Goal: Check status: Check status

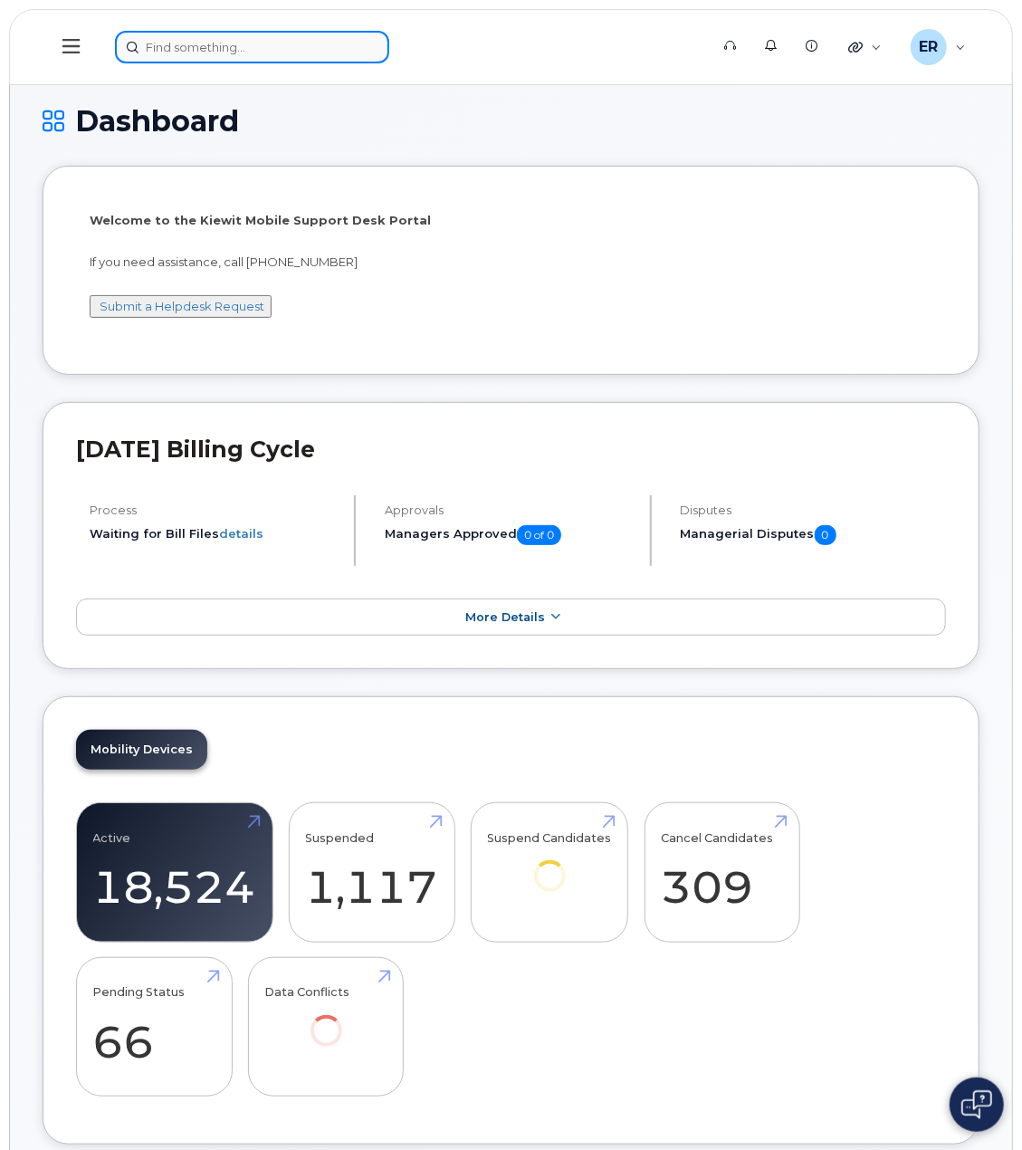
click at [194, 50] on input at bounding box center [252, 47] width 274 height 33
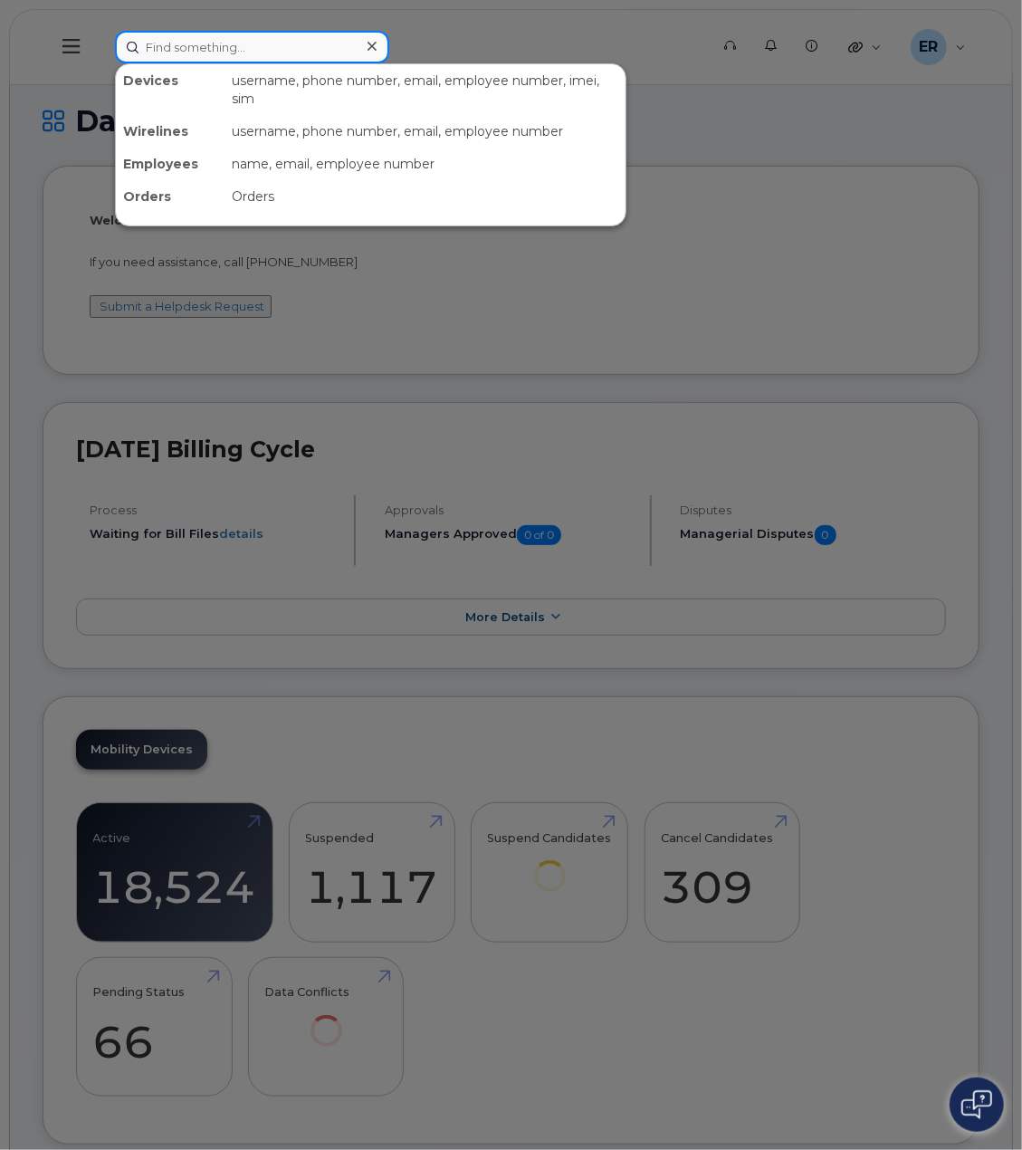
type input "k"
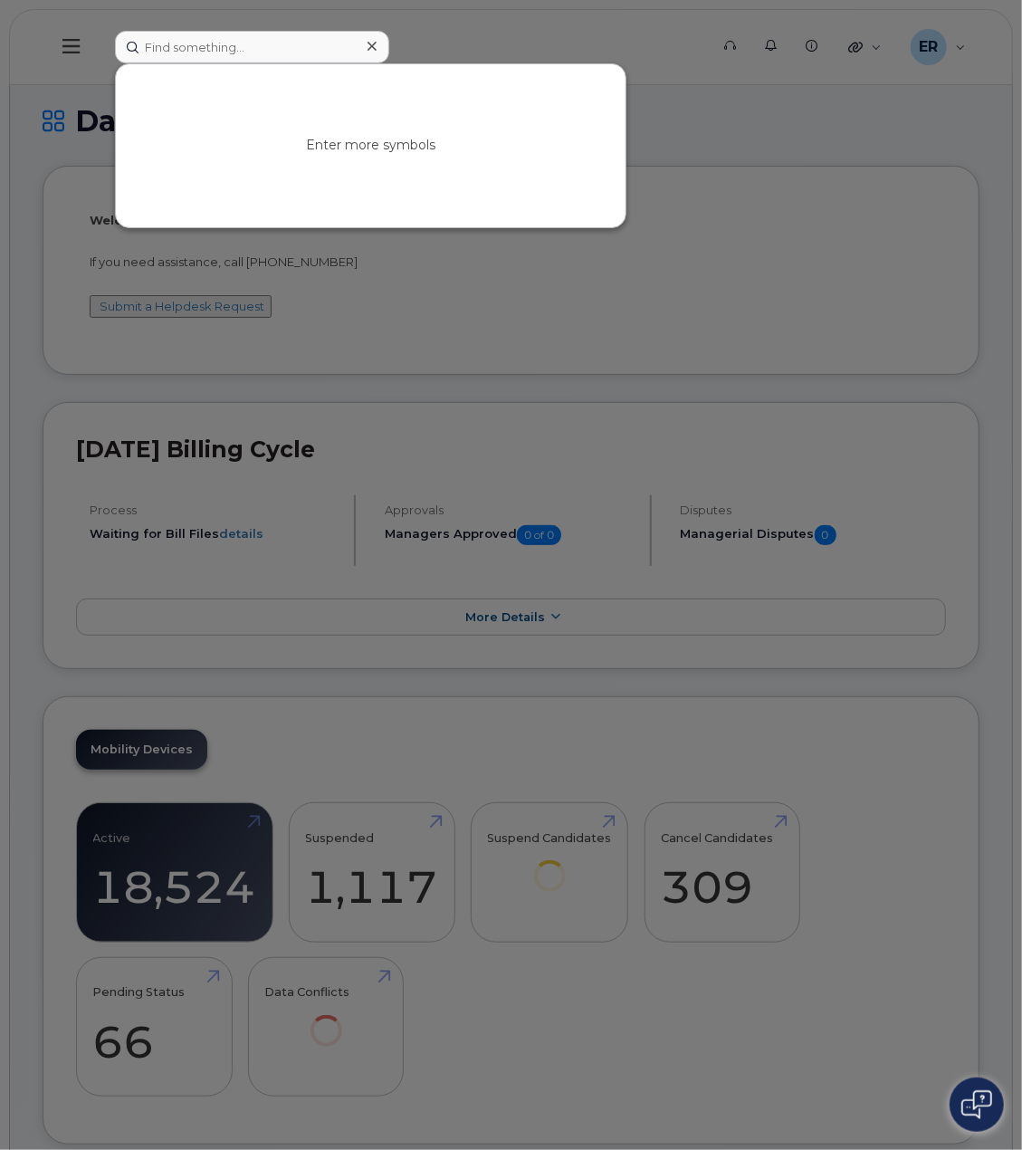
click at [62, 59] on div at bounding box center [511, 575] width 1022 height 1150
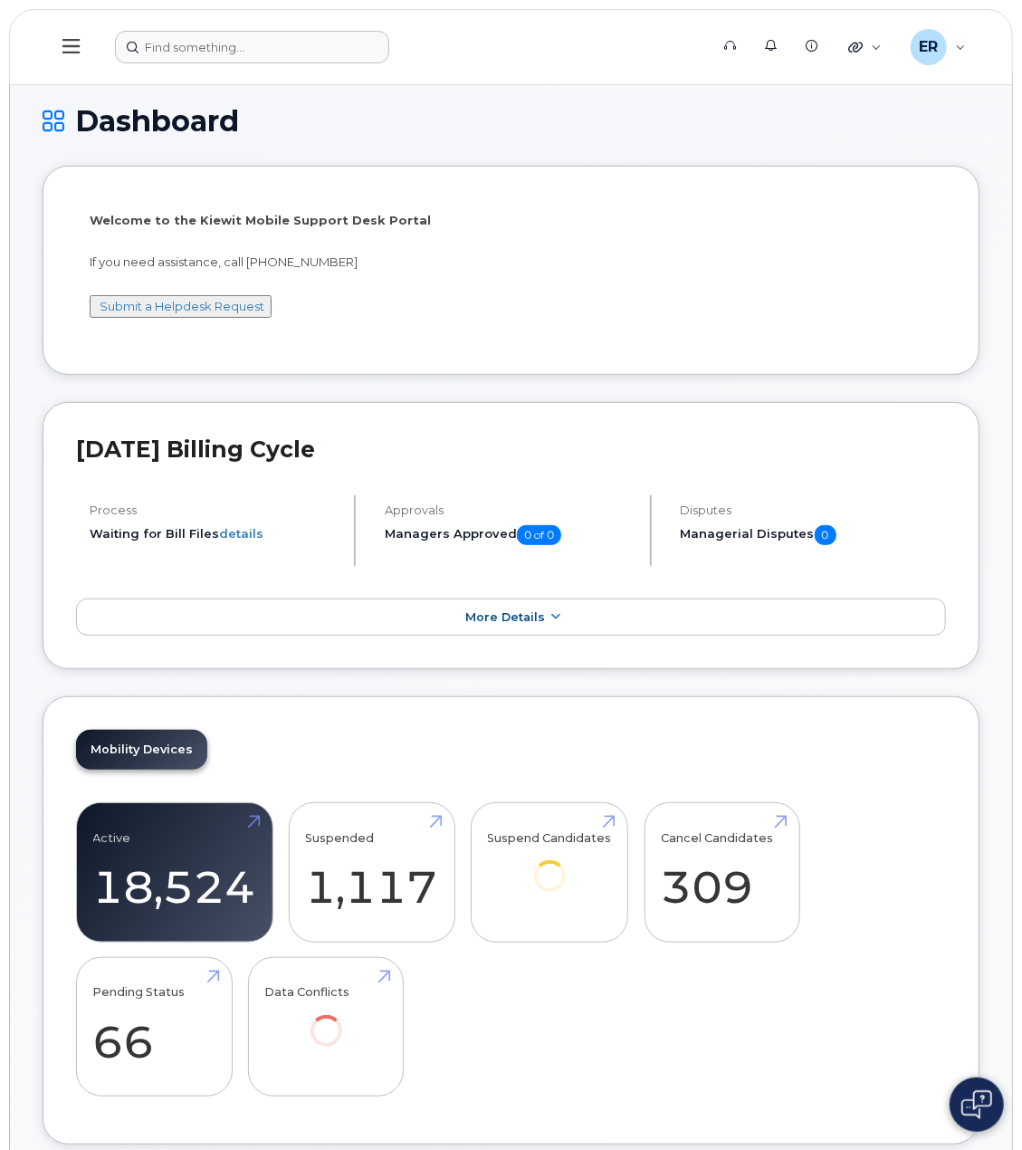
click at [68, 44] on icon at bounding box center [70, 46] width 17 height 20
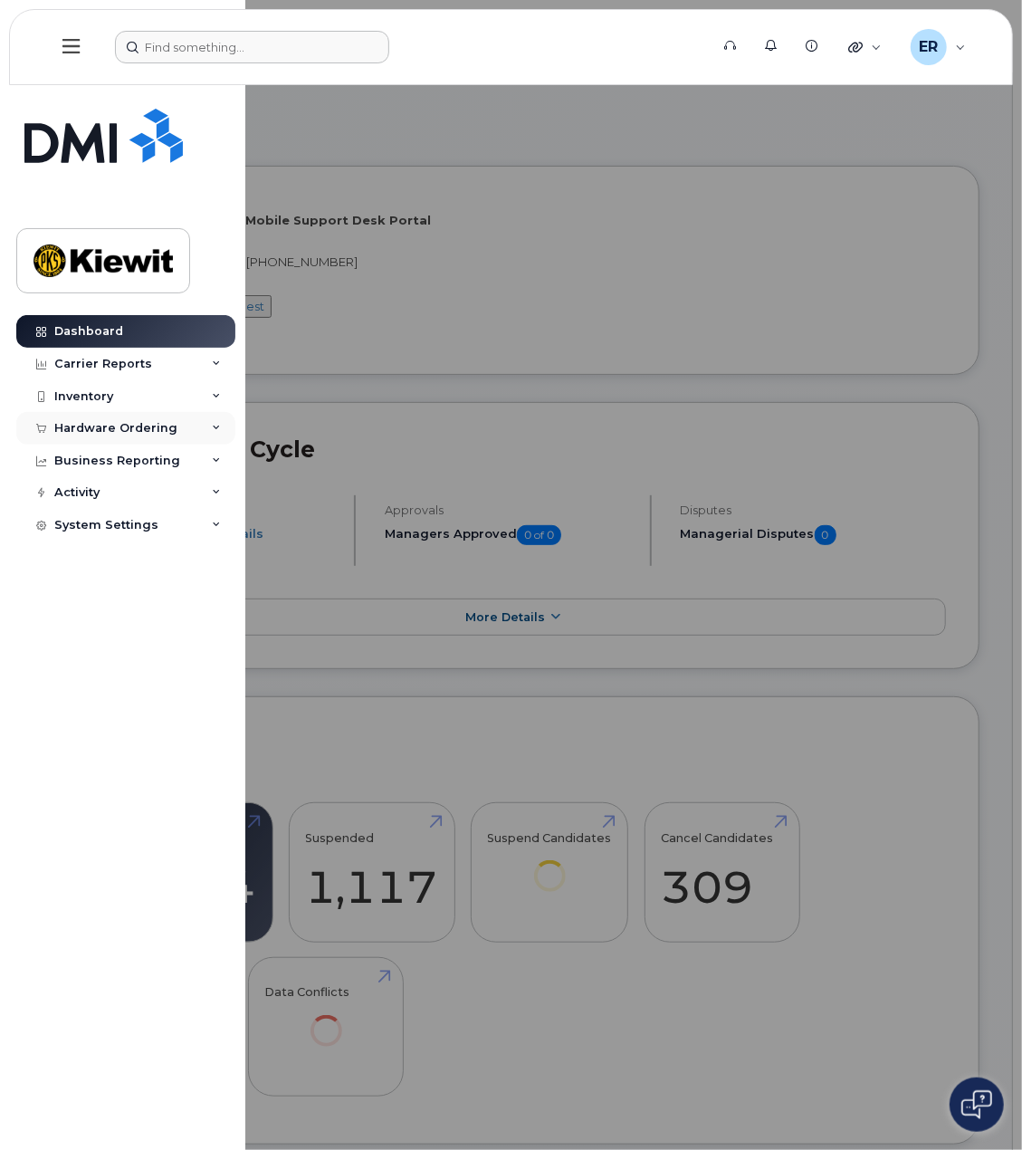
click at [112, 432] on div "Hardware Ordering" at bounding box center [115, 428] width 123 height 14
click at [107, 491] on link "Orders" at bounding box center [141, 496] width 187 height 34
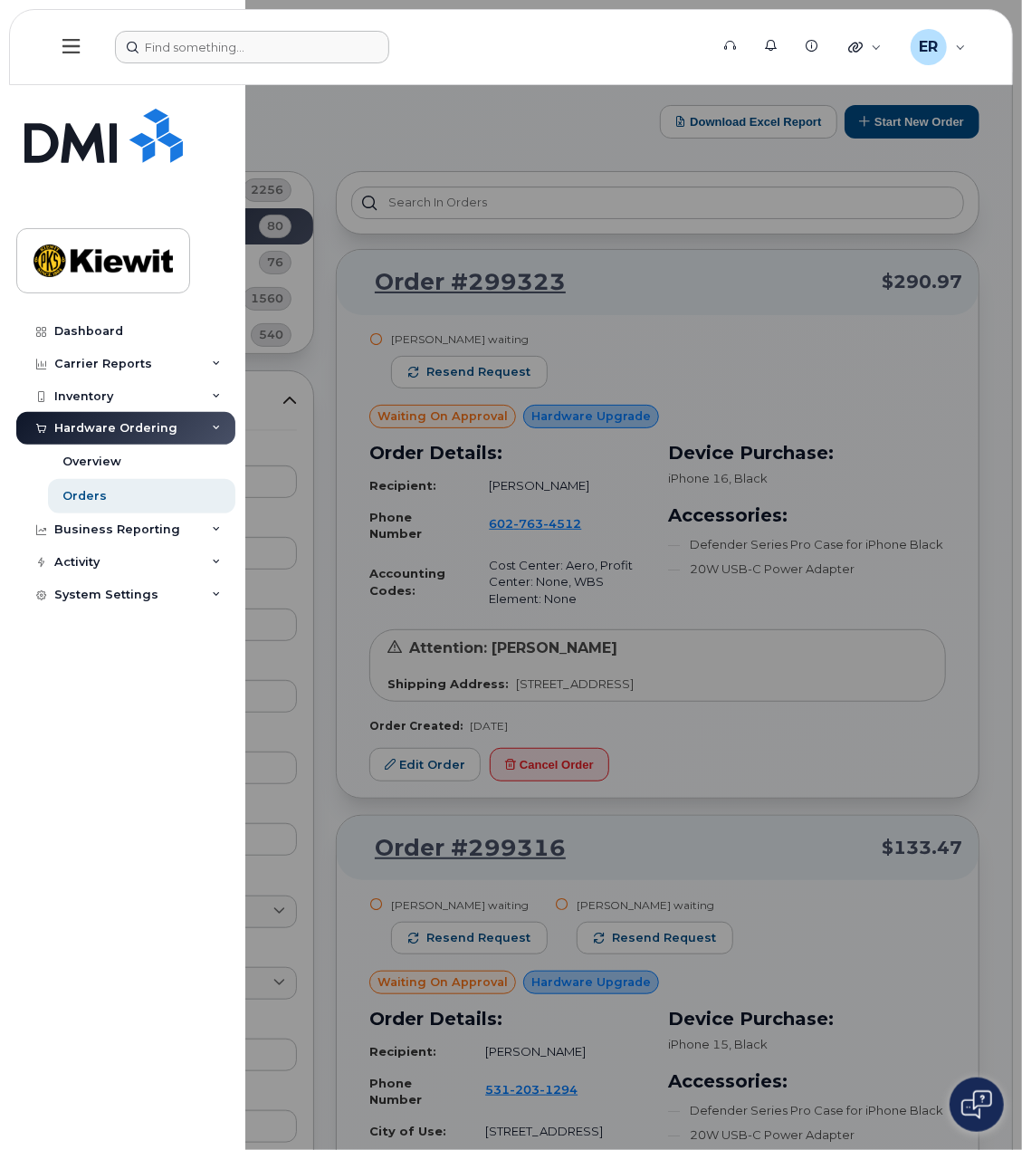
click at [458, 139] on div at bounding box center [511, 575] width 1022 height 1150
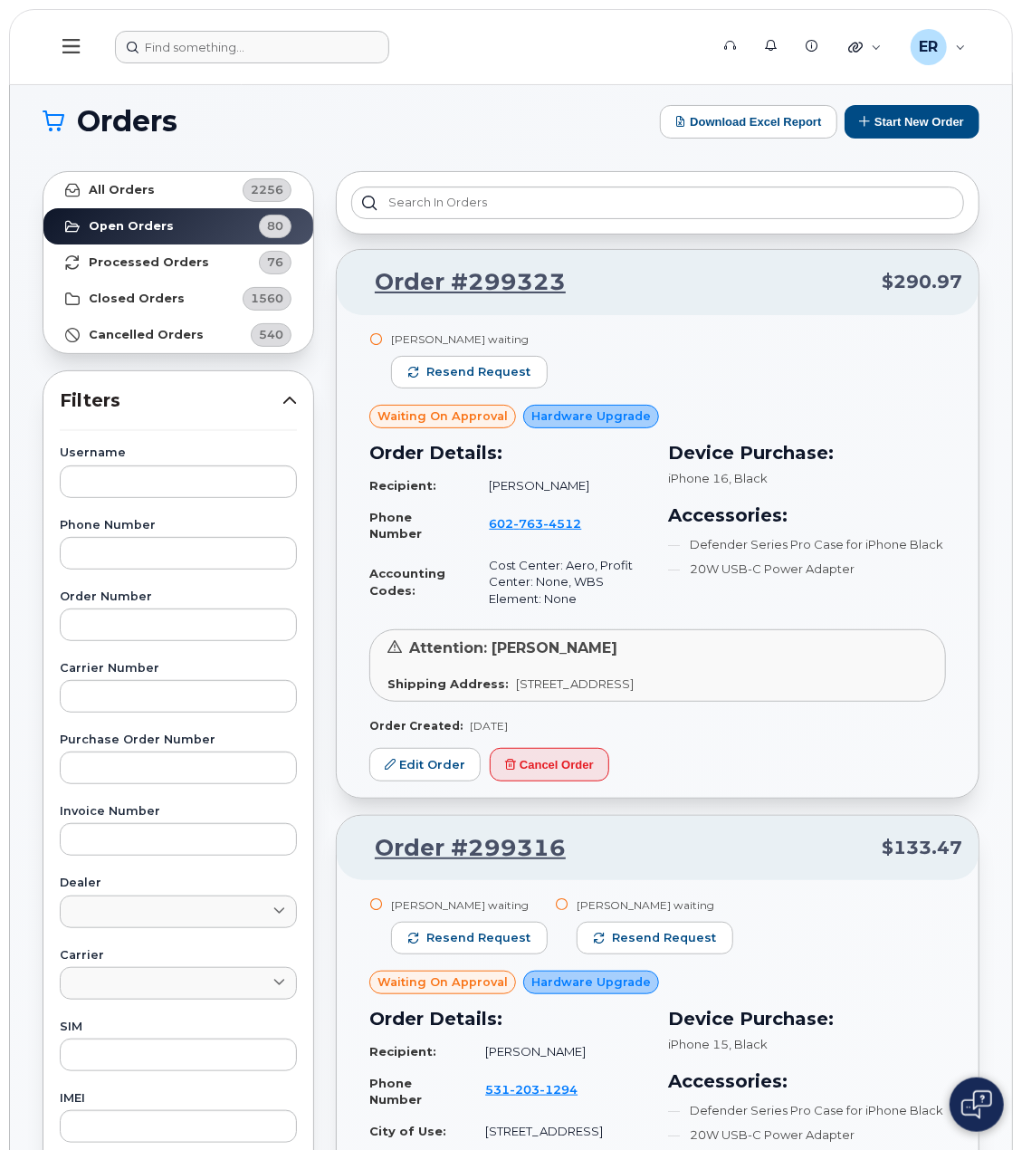
click at [643, 220] on div at bounding box center [658, 202] width 644 height 63
click at [639, 209] on input "text" at bounding box center [657, 202] width 613 height 33
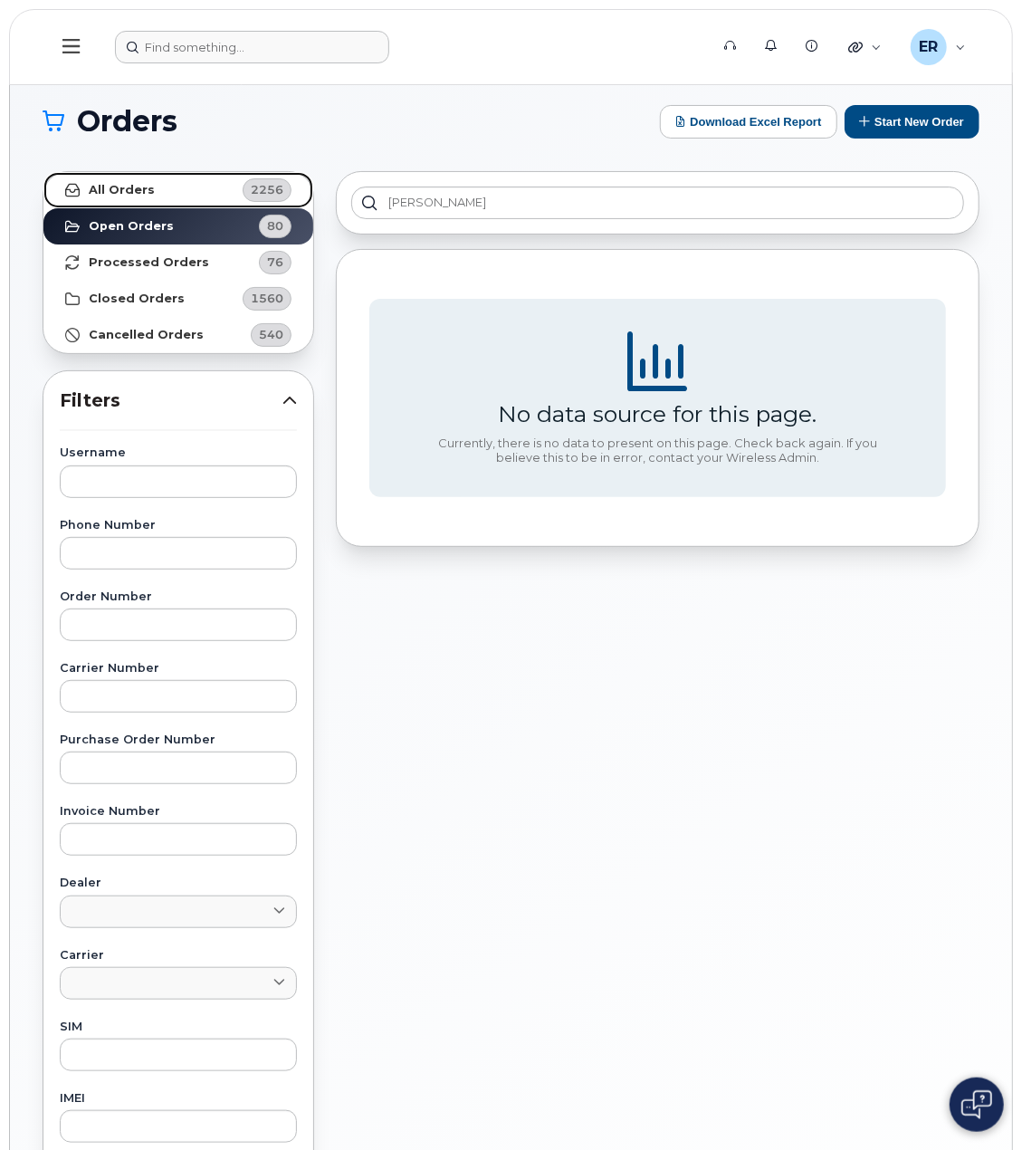
click at [208, 182] on link "All Orders 2256" at bounding box center [178, 190] width 270 height 36
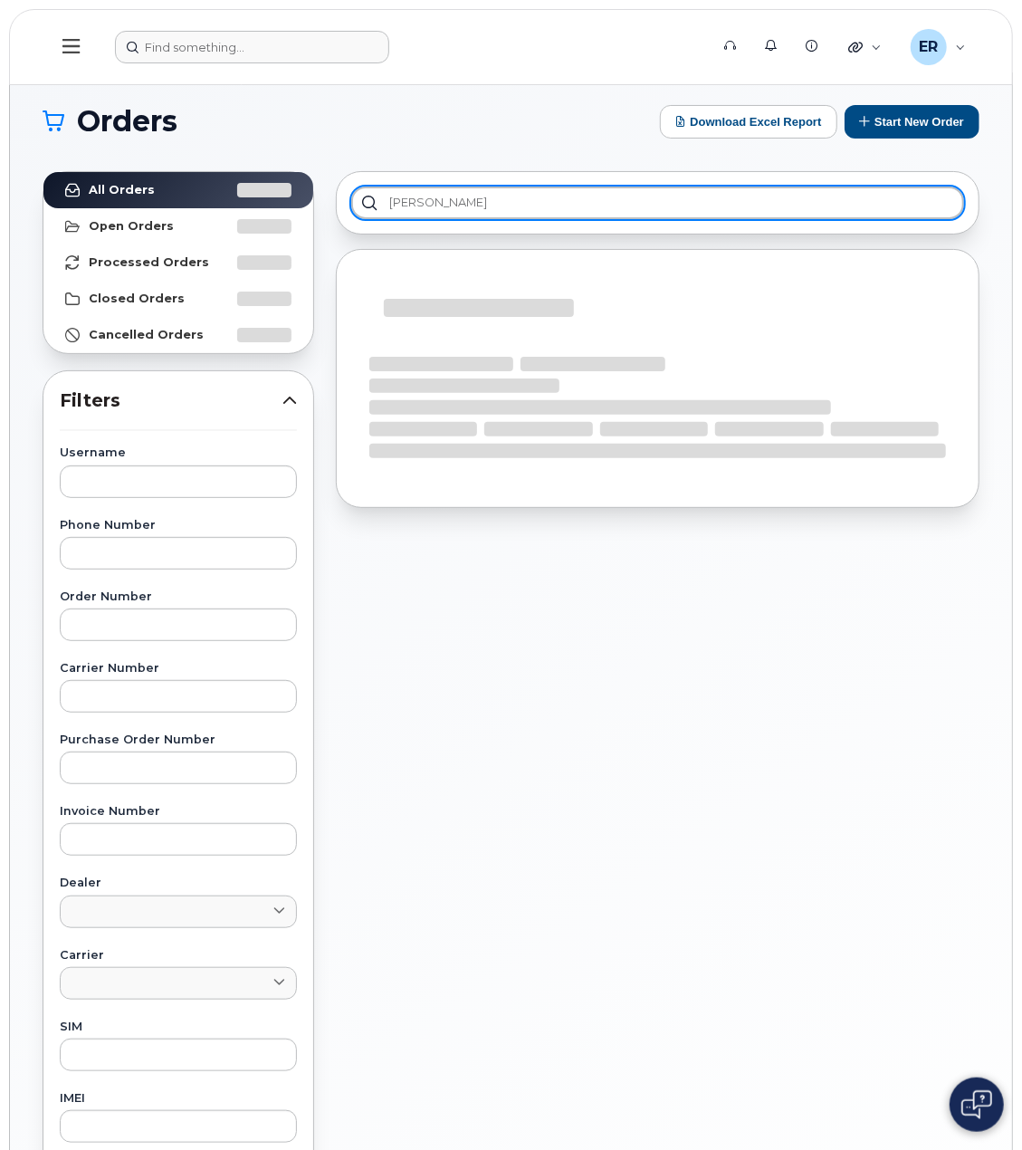
click at [443, 206] on input "ken" at bounding box center [657, 202] width 613 height 33
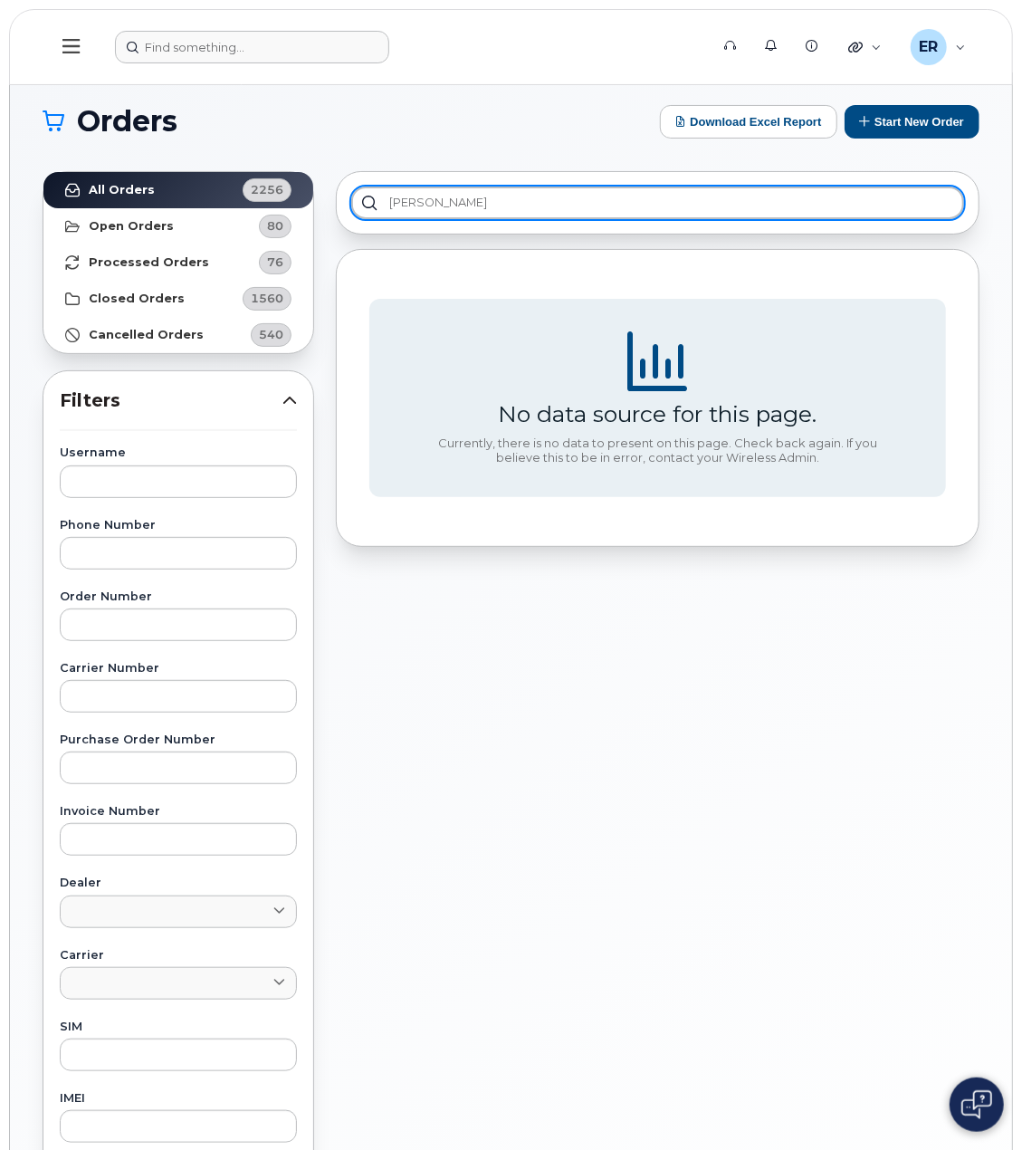
click at [443, 206] on input "ken" at bounding box center [657, 202] width 613 height 33
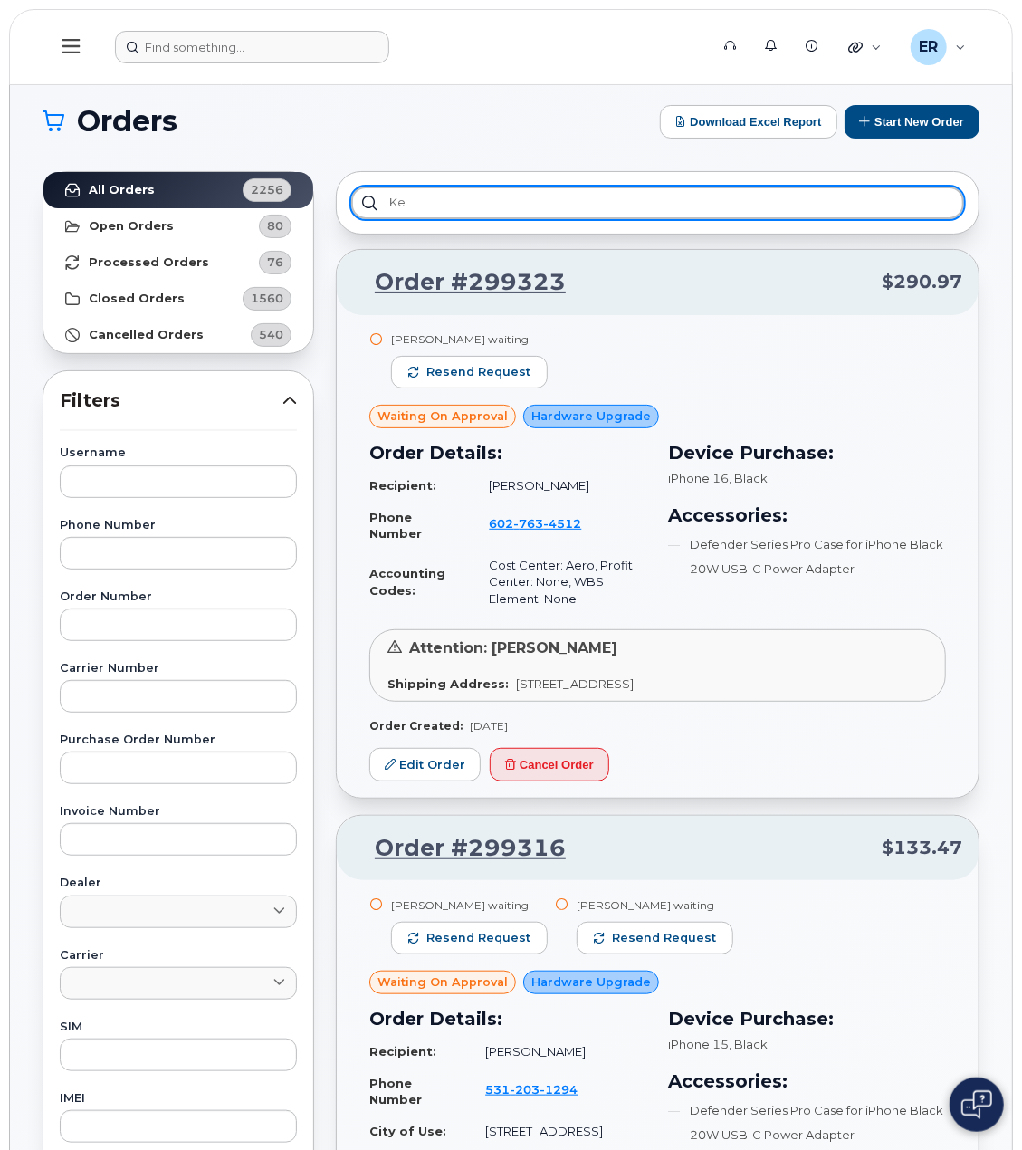
type input "k"
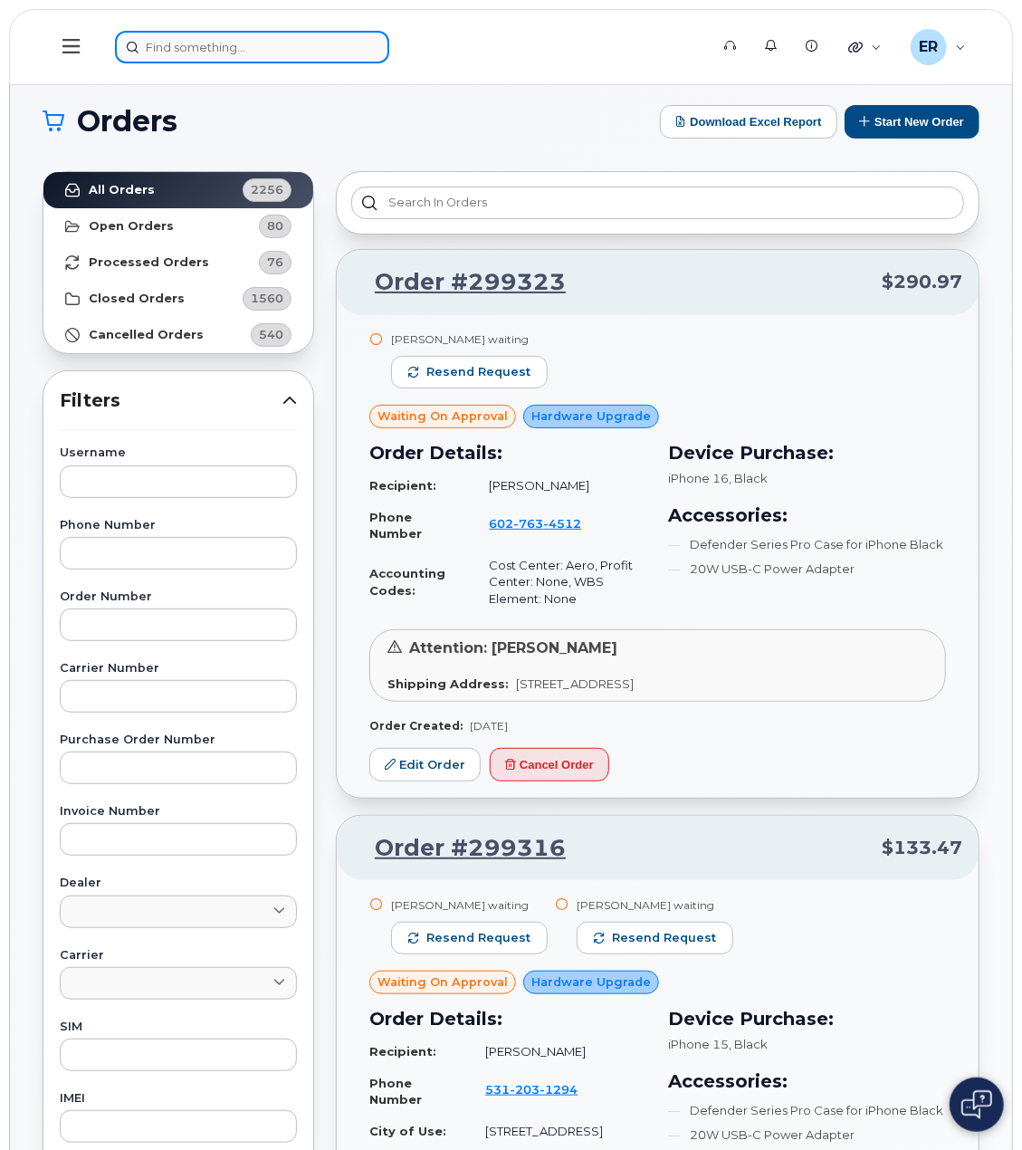
click at [239, 32] on input at bounding box center [252, 47] width 274 height 33
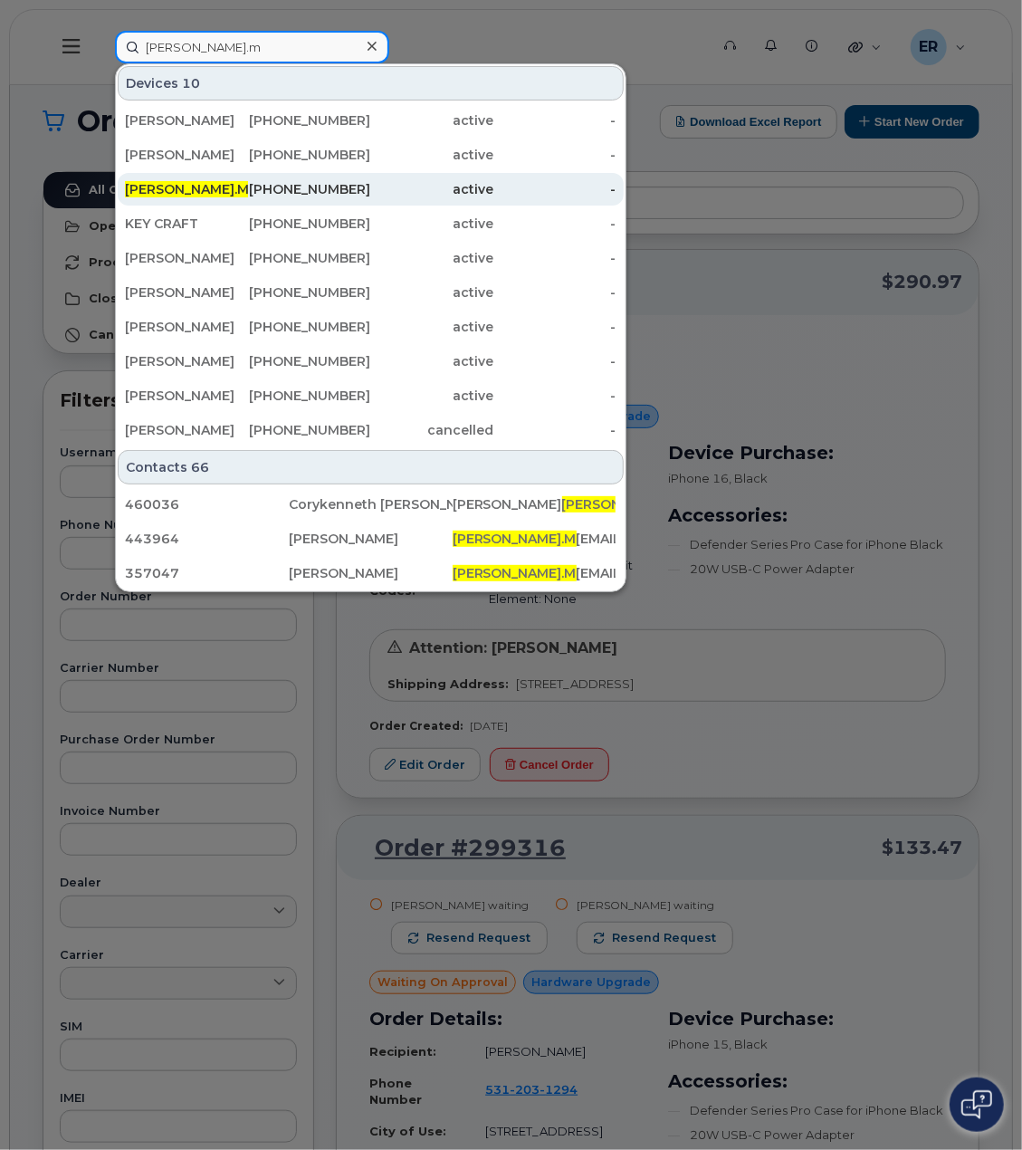
type input "kenneth.m"
click at [230, 187] on div "Kenneth.M urray" at bounding box center [186, 189] width 123 height 18
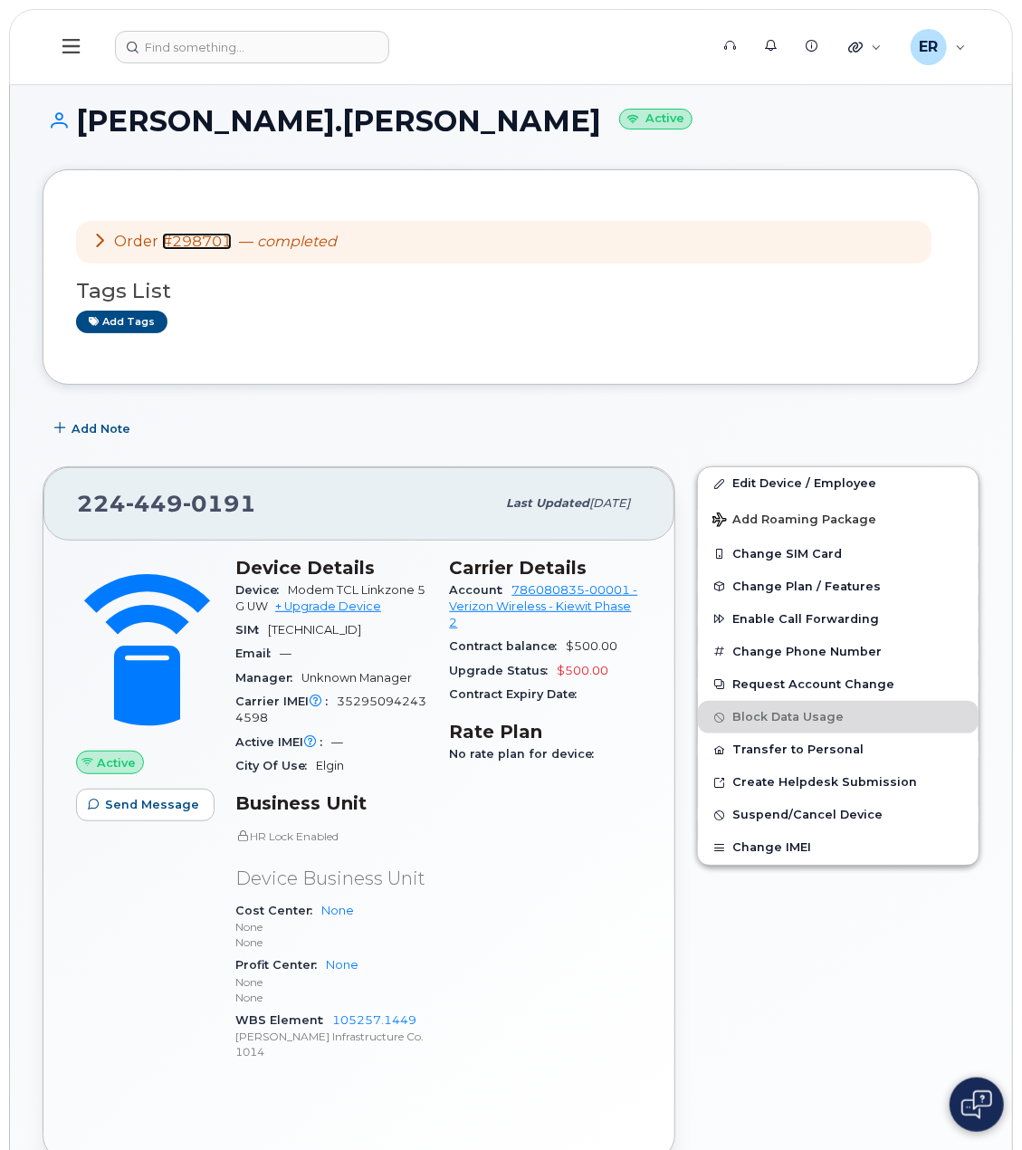
click at [221, 244] on link "#298701" at bounding box center [197, 241] width 70 height 17
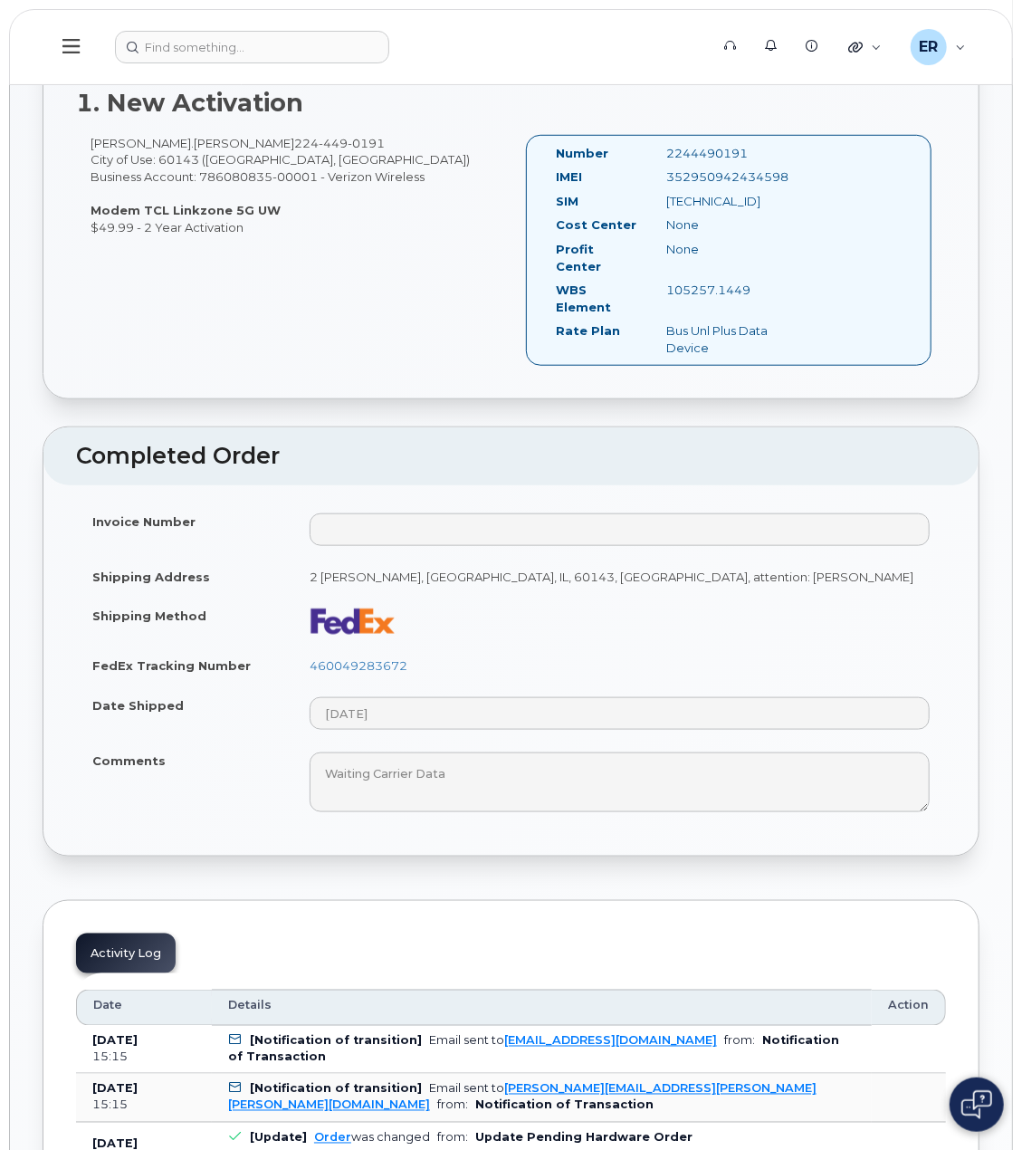
scroll to position [543, 0]
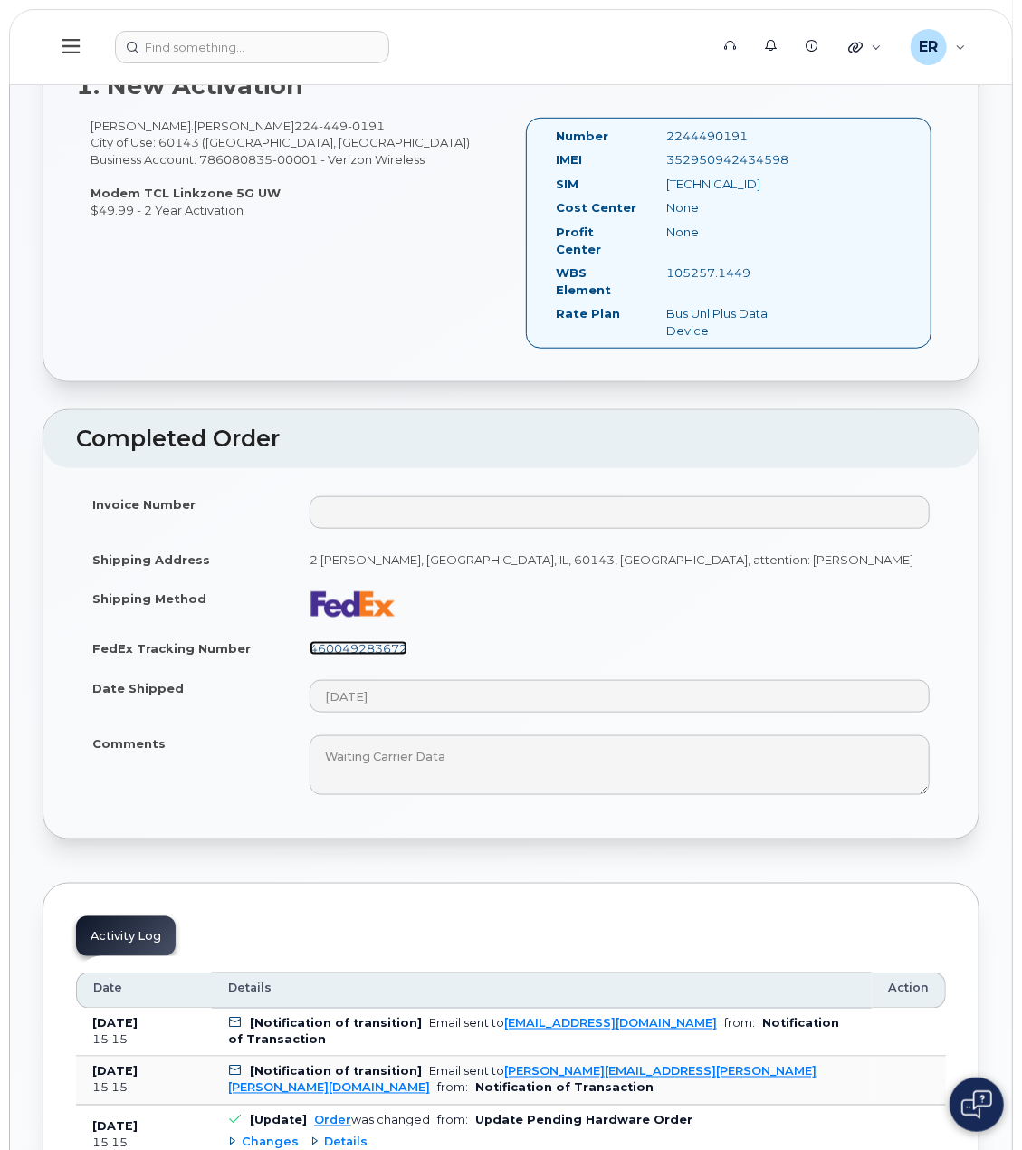
click at [349, 641] on link "460049283672" at bounding box center [359, 648] width 98 height 14
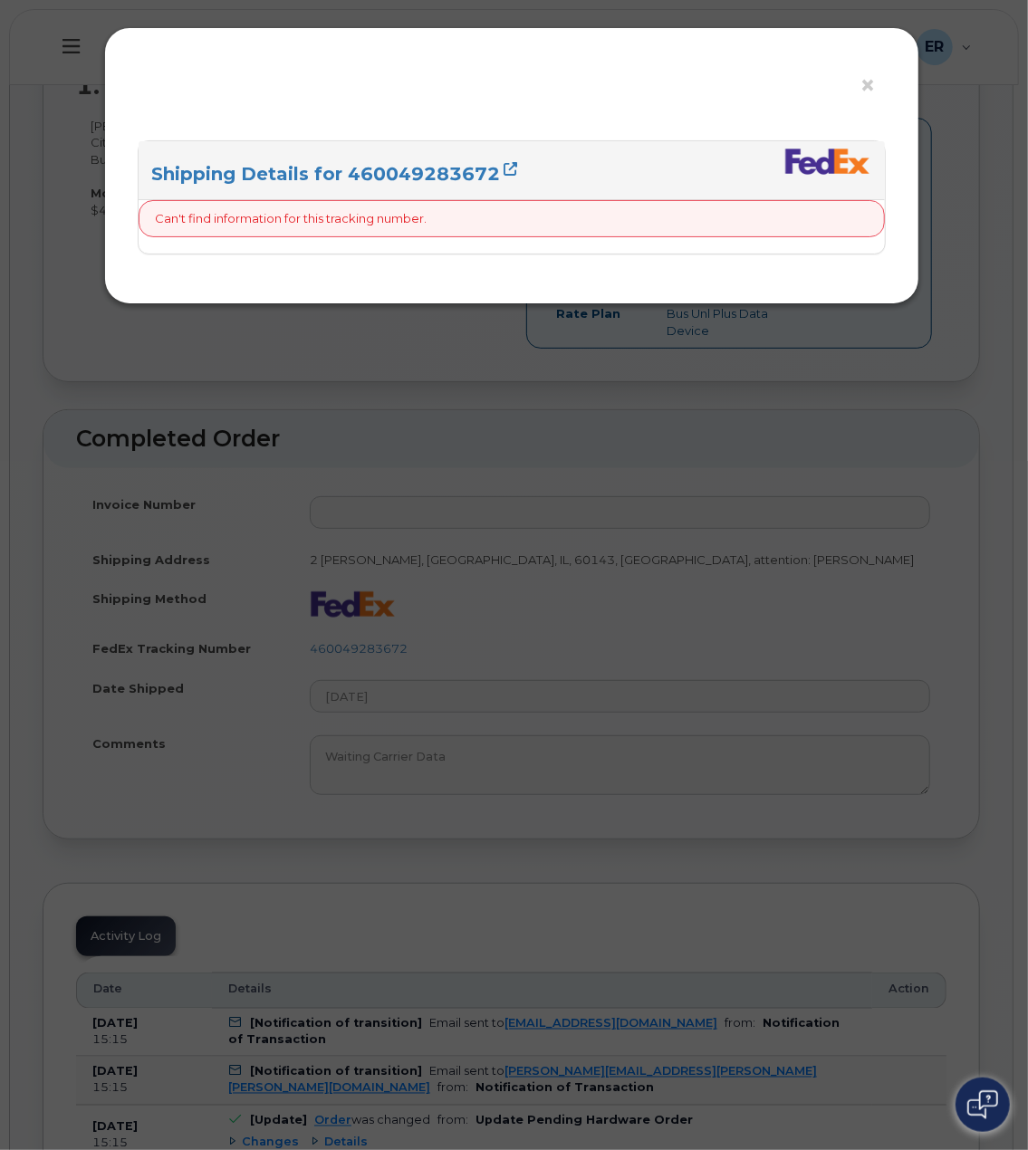
click at [440, 602] on div "× Shipping Details for 460049283672 Can't find information for this tracking nu…" at bounding box center [514, 575] width 1028 height 1150
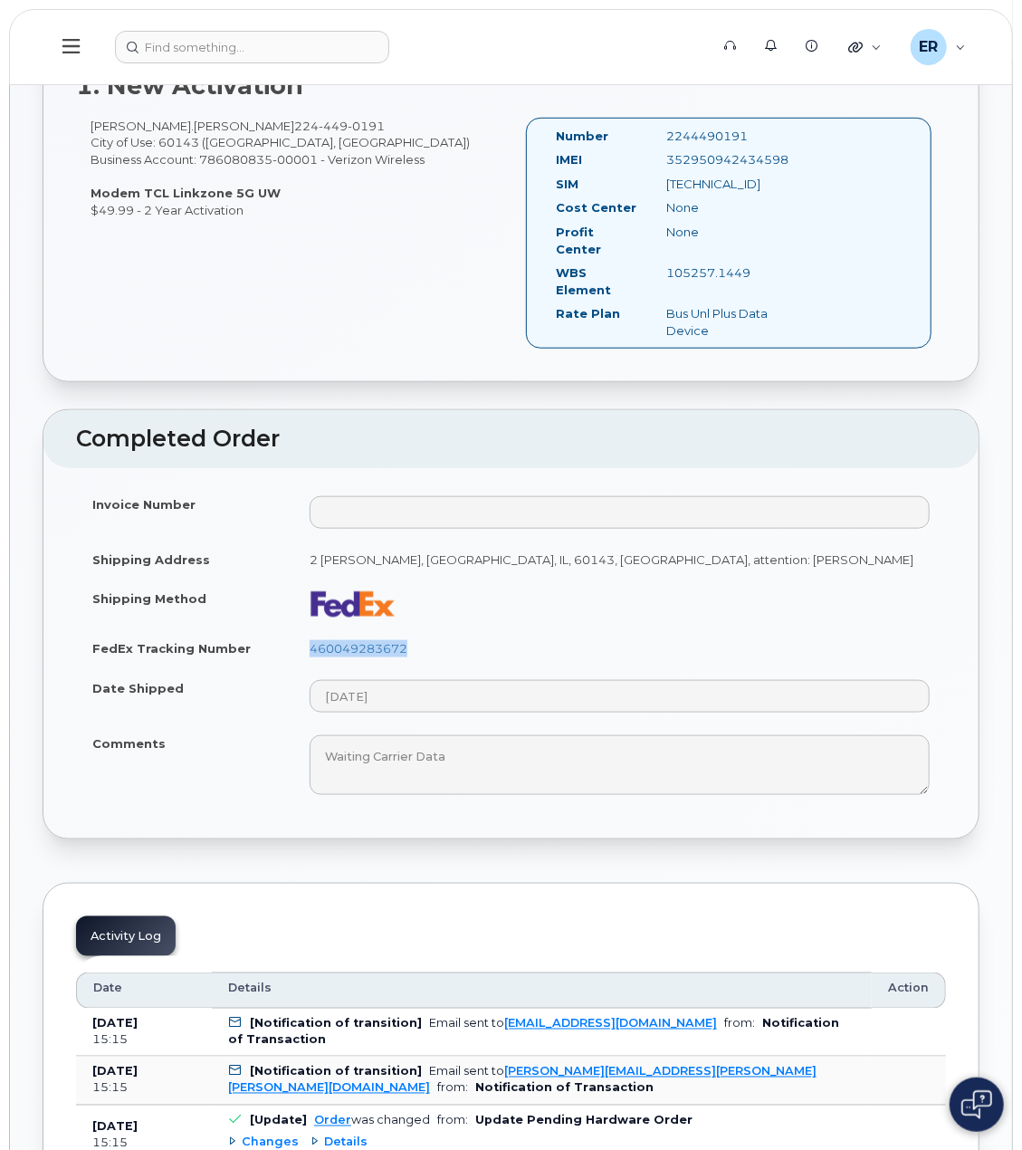
drag, startPoint x: 407, startPoint y: 625, endPoint x: 298, endPoint y: 620, distance: 109.6
click at [298, 628] on td "460049283672" at bounding box center [619, 648] width 653 height 40
copy link "460049283672"
